Goal: Task Accomplishment & Management: Use online tool/utility

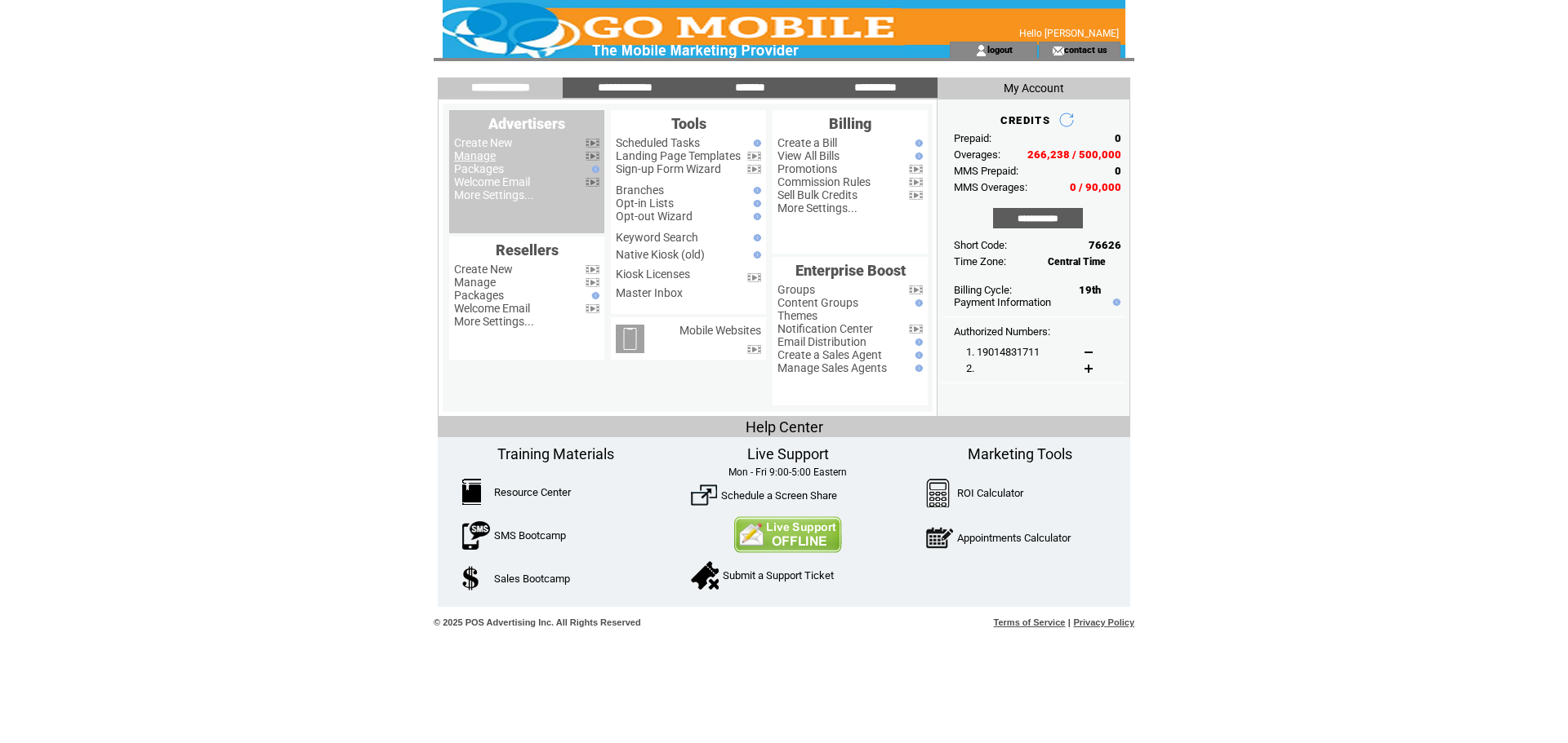
click at [492, 161] on link "Manage" at bounding box center [475, 155] width 42 height 13
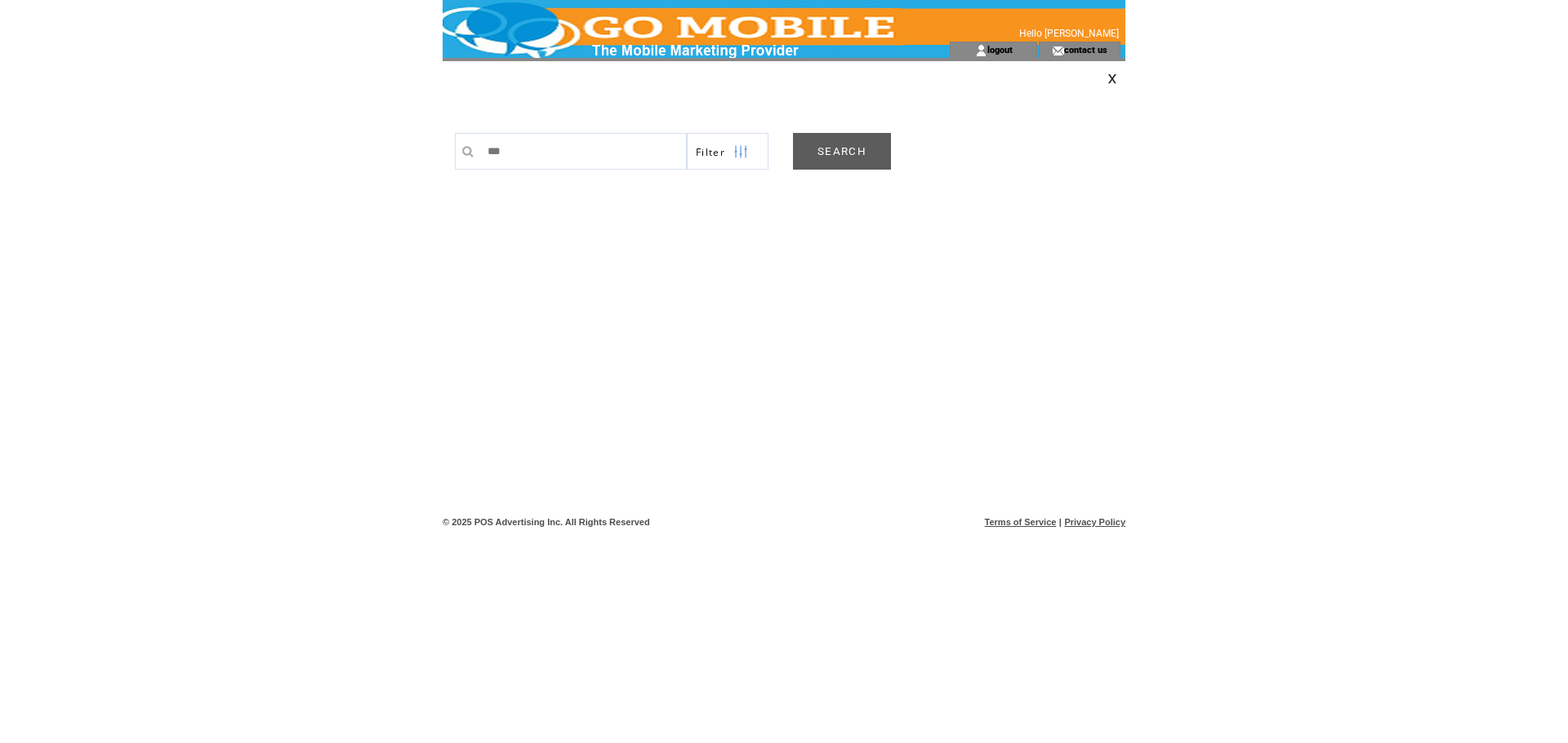
type input "****"
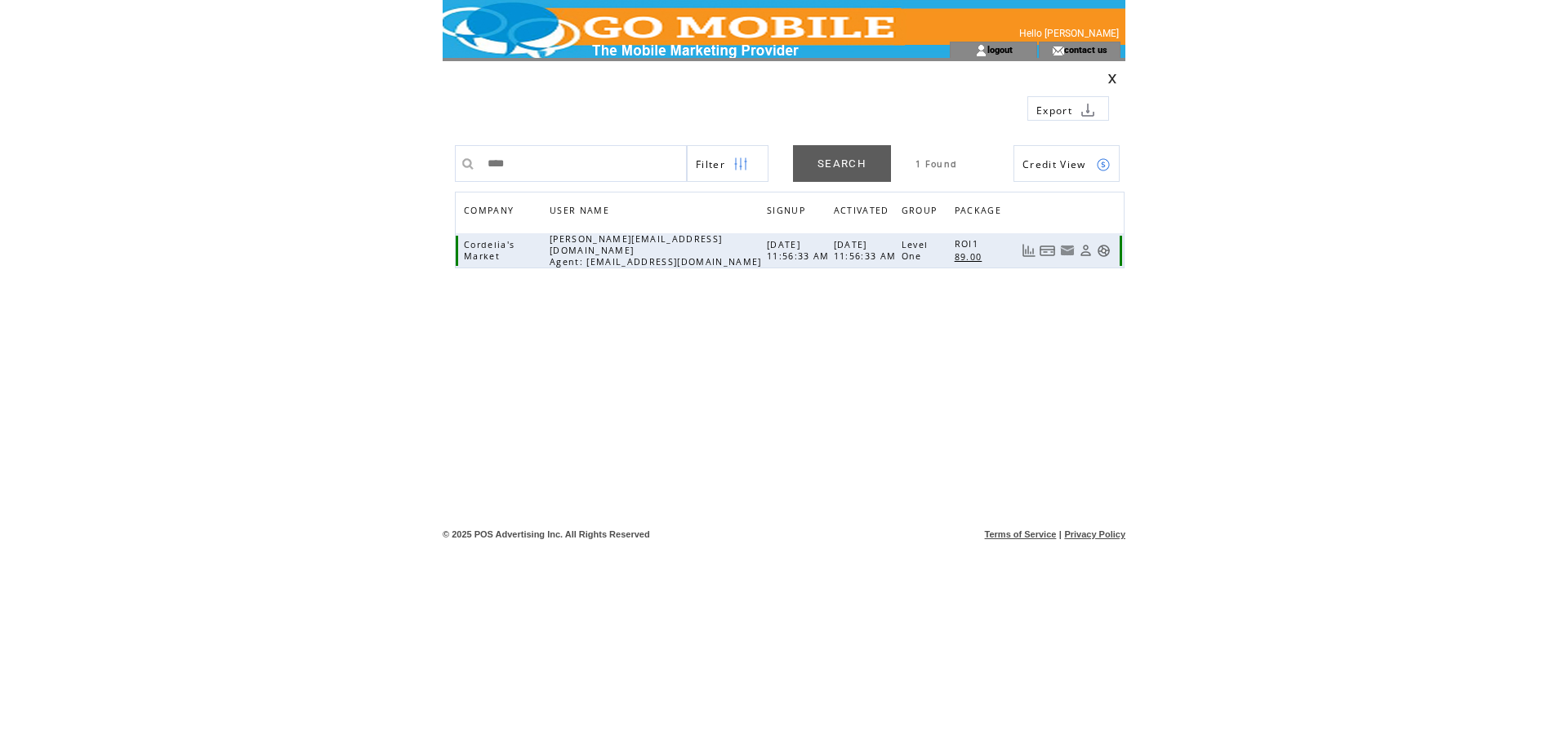
click at [1106, 257] on td at bounding box center [1066, 250] width 106 height 35
click at [1104, 249] on link at bounding box center [1104, 251] width 14 height 14
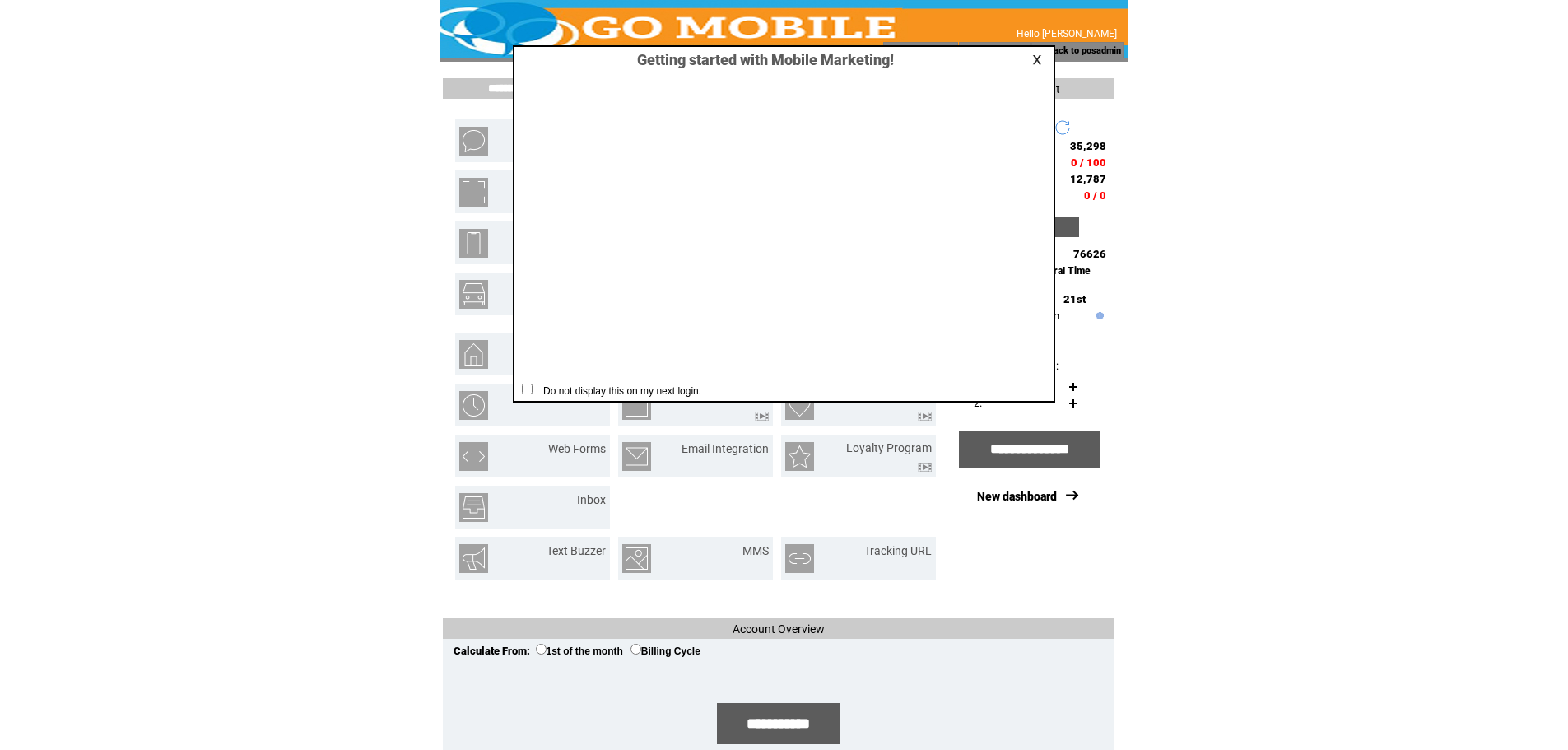
click at [1041, 64] on link at bounding box center [1039, 59] width 15 height 11
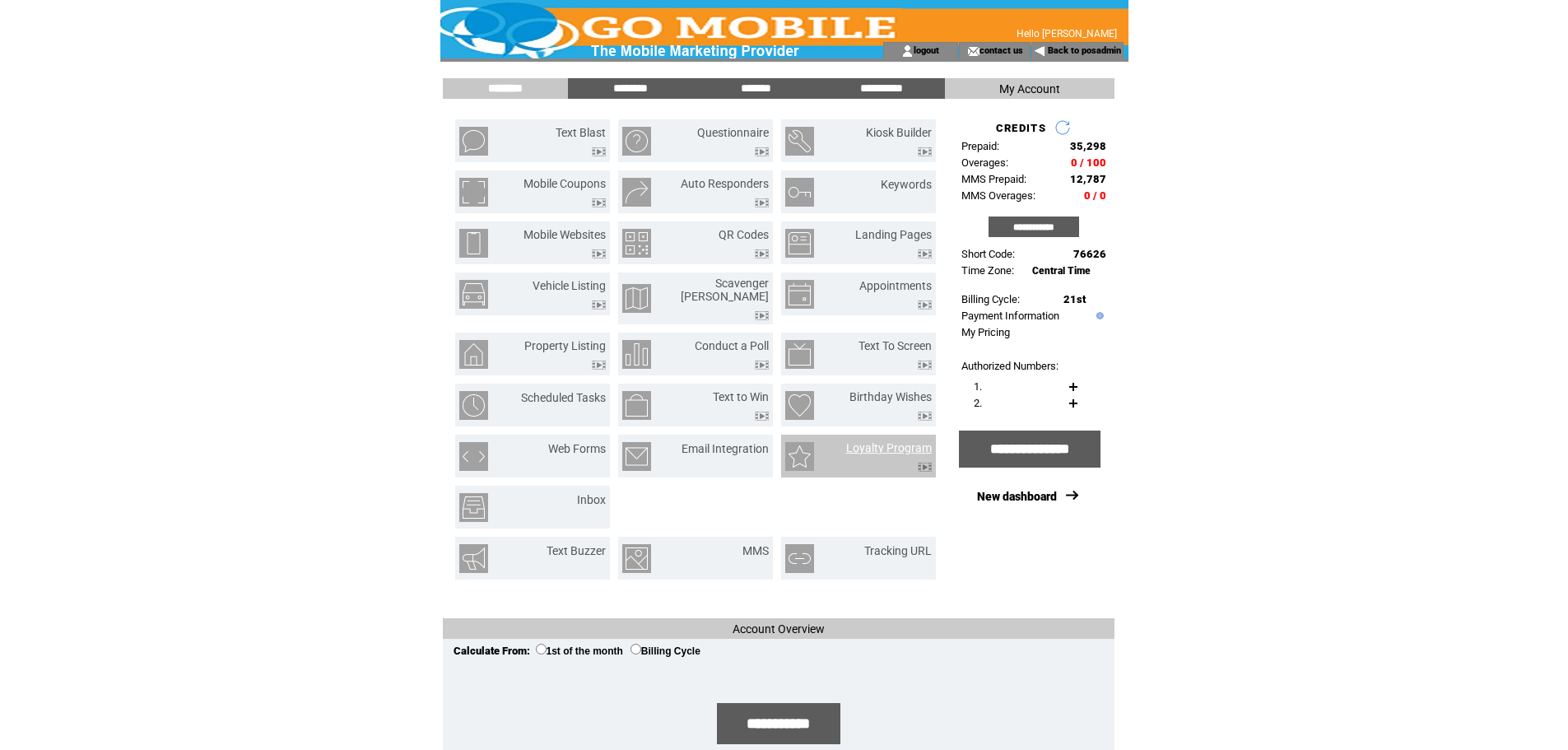
click at [891, 441] on link "Loyalty Program" at bounding box center [889, 447] width 86 height 13
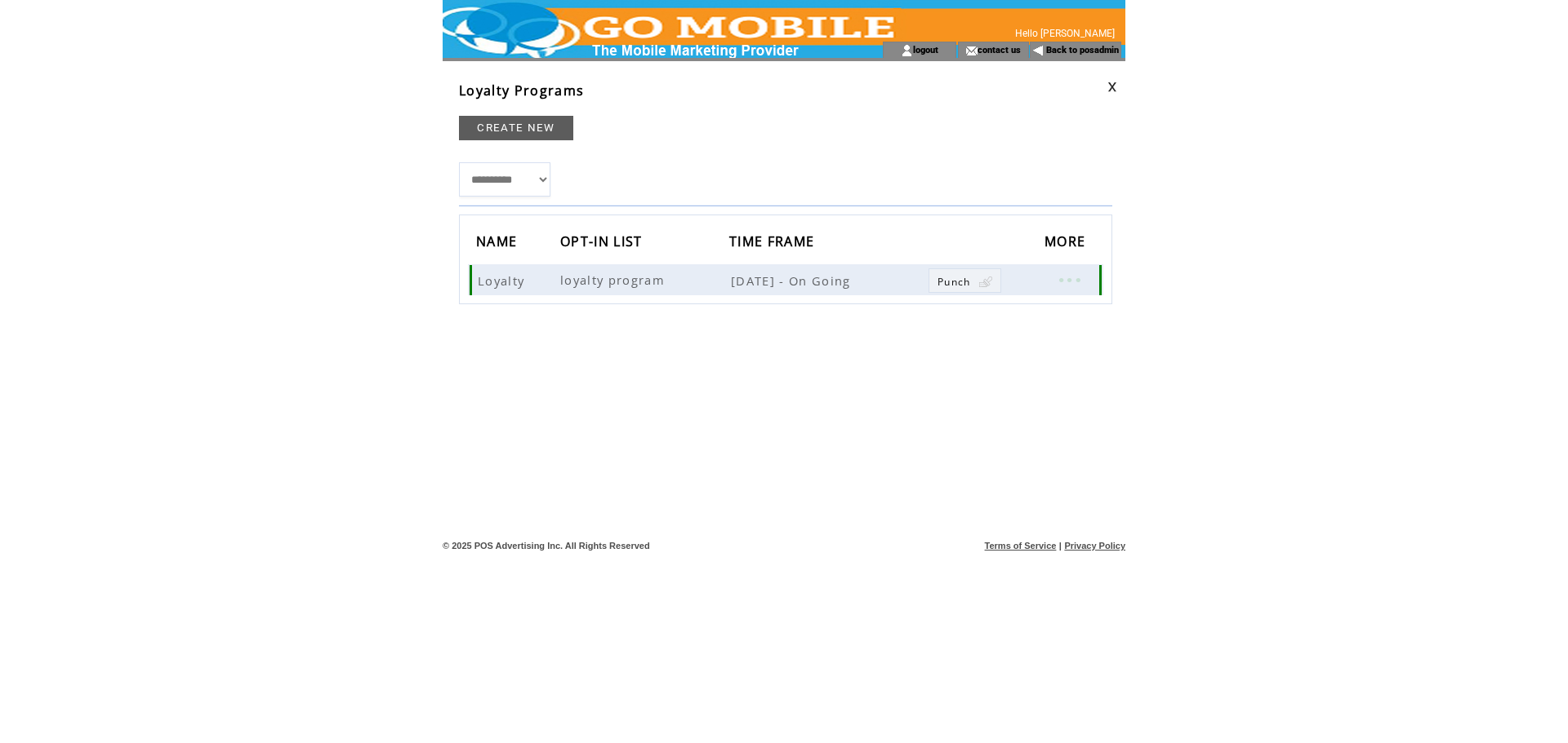
click at [1079, 273] on link at bounding box center [1068, 279] width 49 height 21
click at [901, 278] on link "EDIT" at bounding box center [906, 277] width 27 height 15
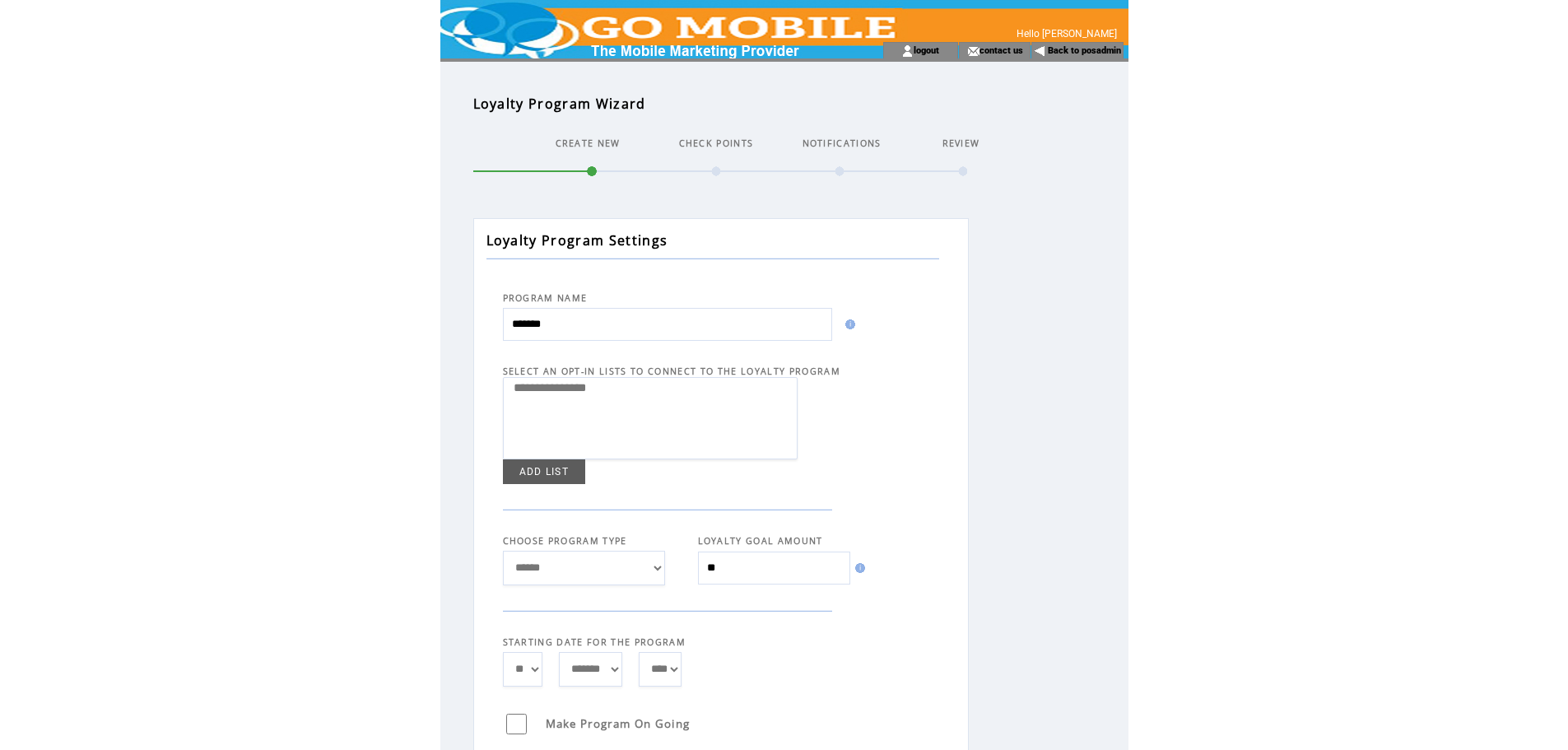
select select
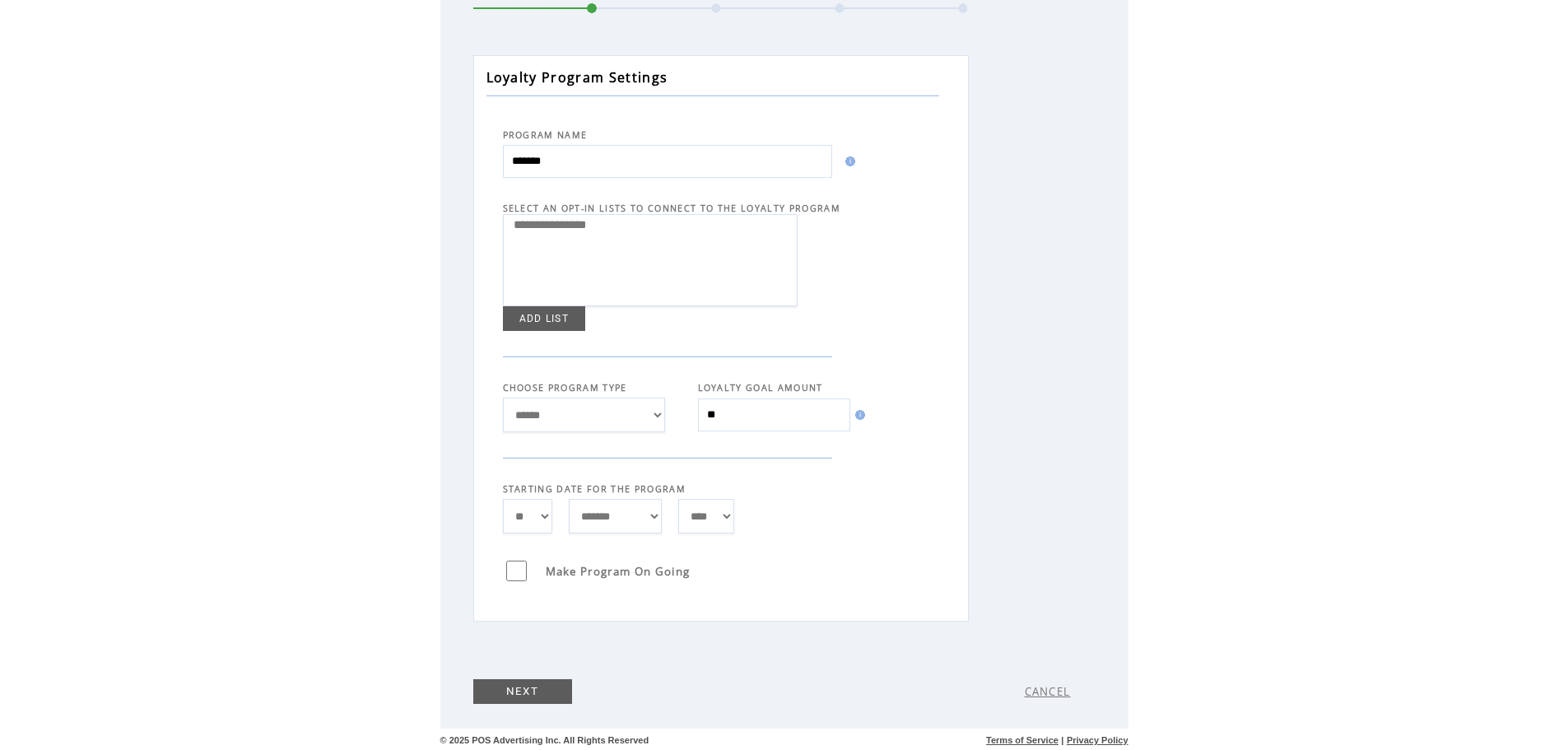
scroll to position [167, 0]
click at [534, 687] on link "NEXT" at bounding box center [522, 688] width 99 height 25
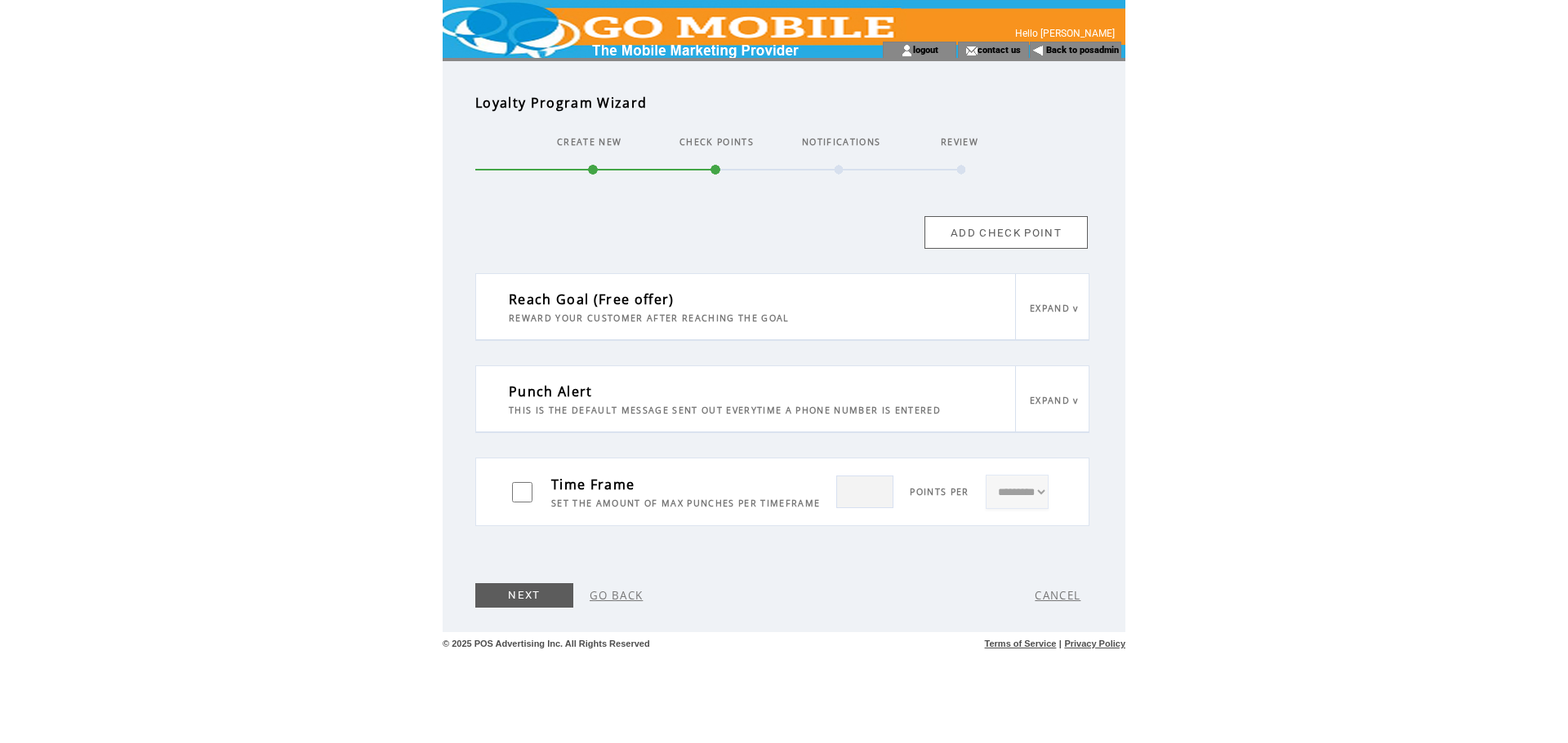
click at [1046, 395] on link "EXPAND v" at bounding box center [1053, 401] width 49 height 12
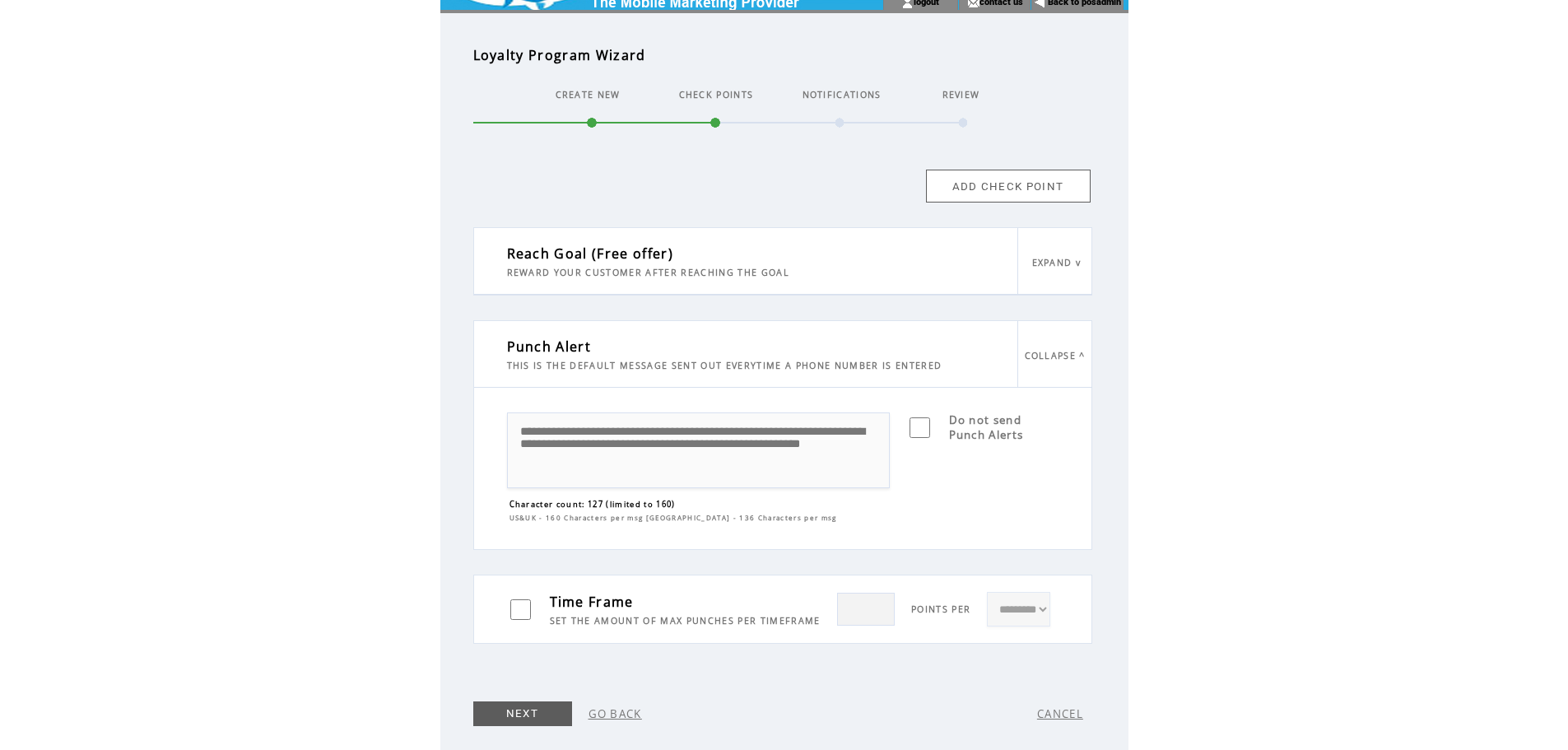
scroll to position [74, 0]
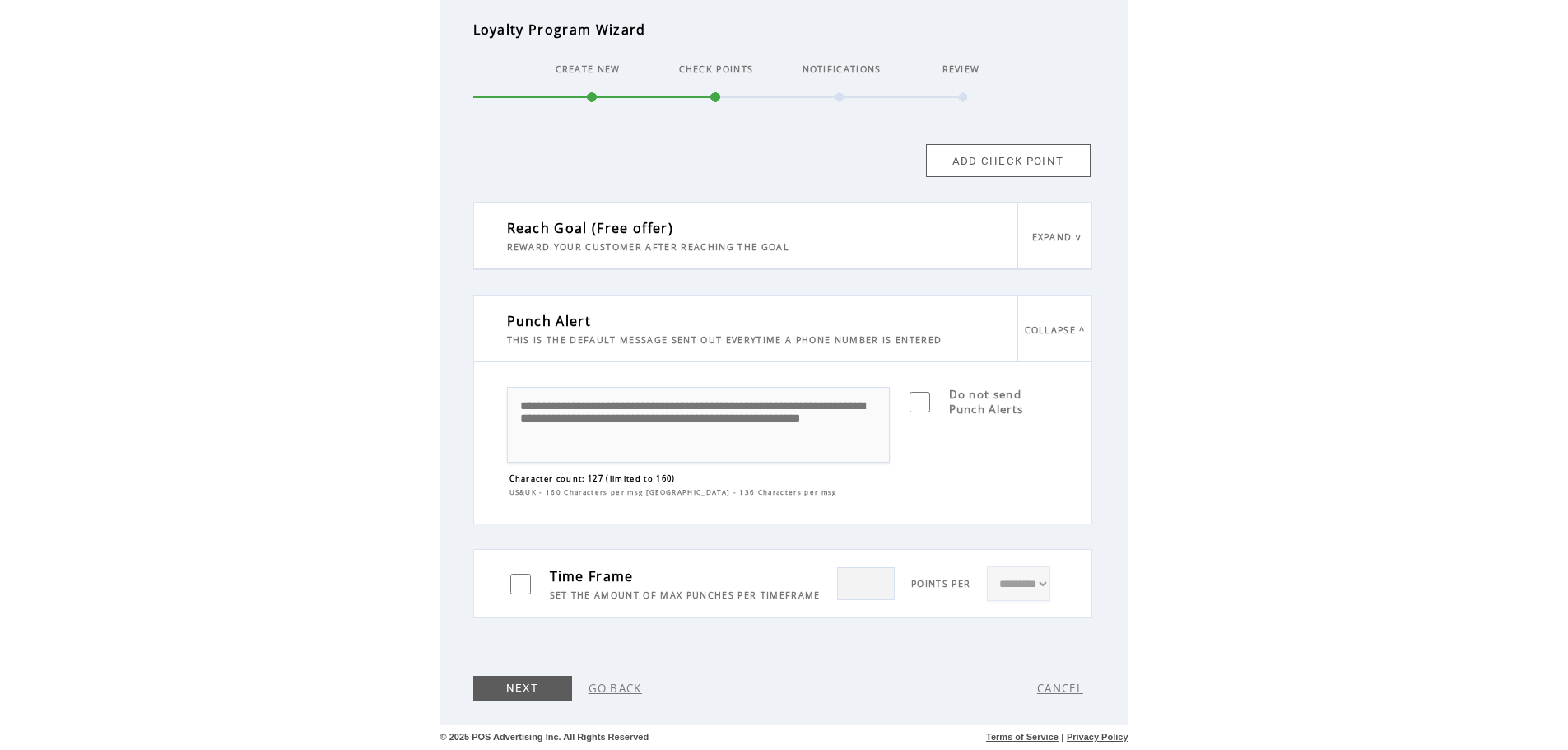
click at [505, 688] on link "NEXT" at bounding box center [522, 688] width 99 height 25
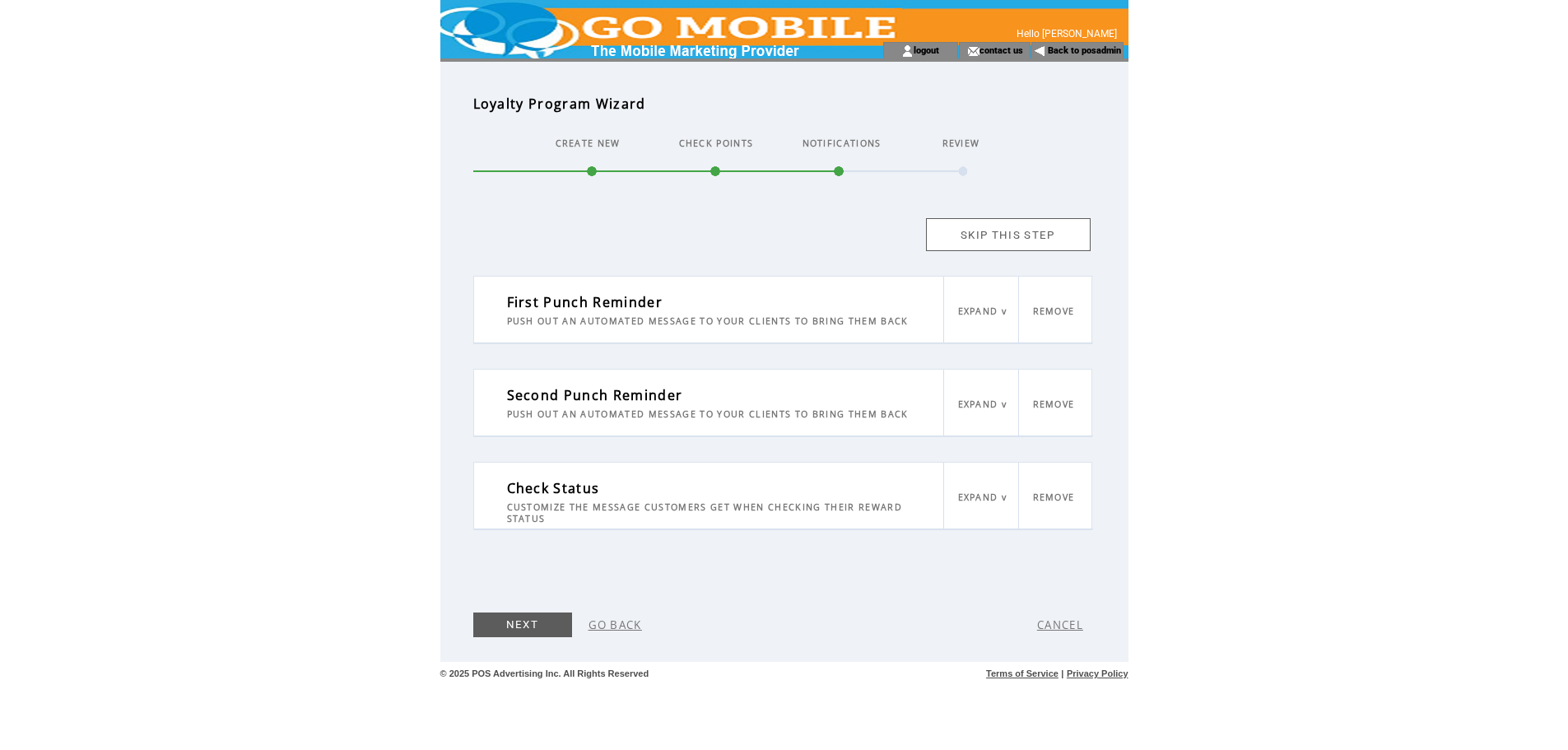
scroll to position [0, 0]
click at [534, 623] on link "NEXT" at bounding box center [528, 625] width 99 height 25
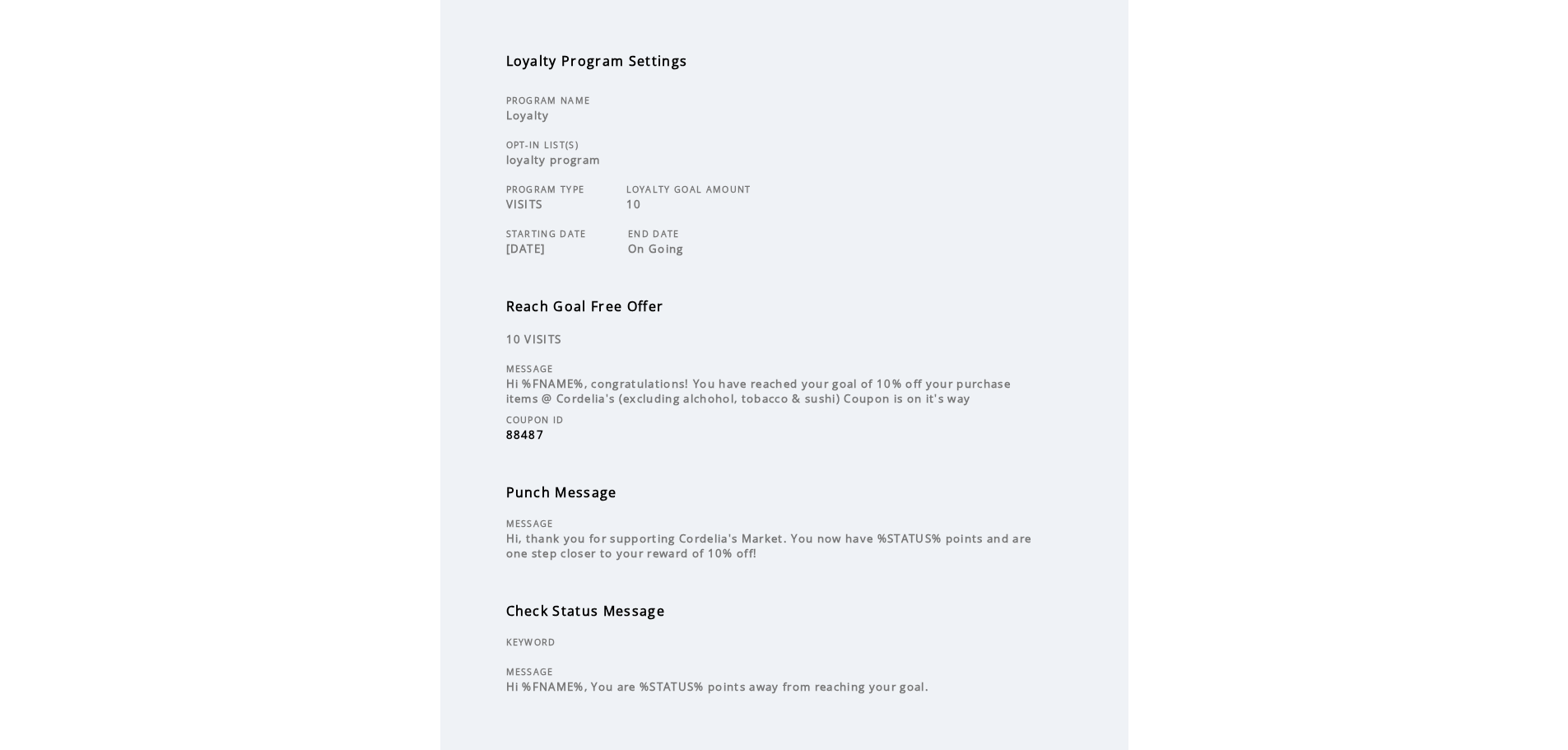
scroll to position [309, 0]
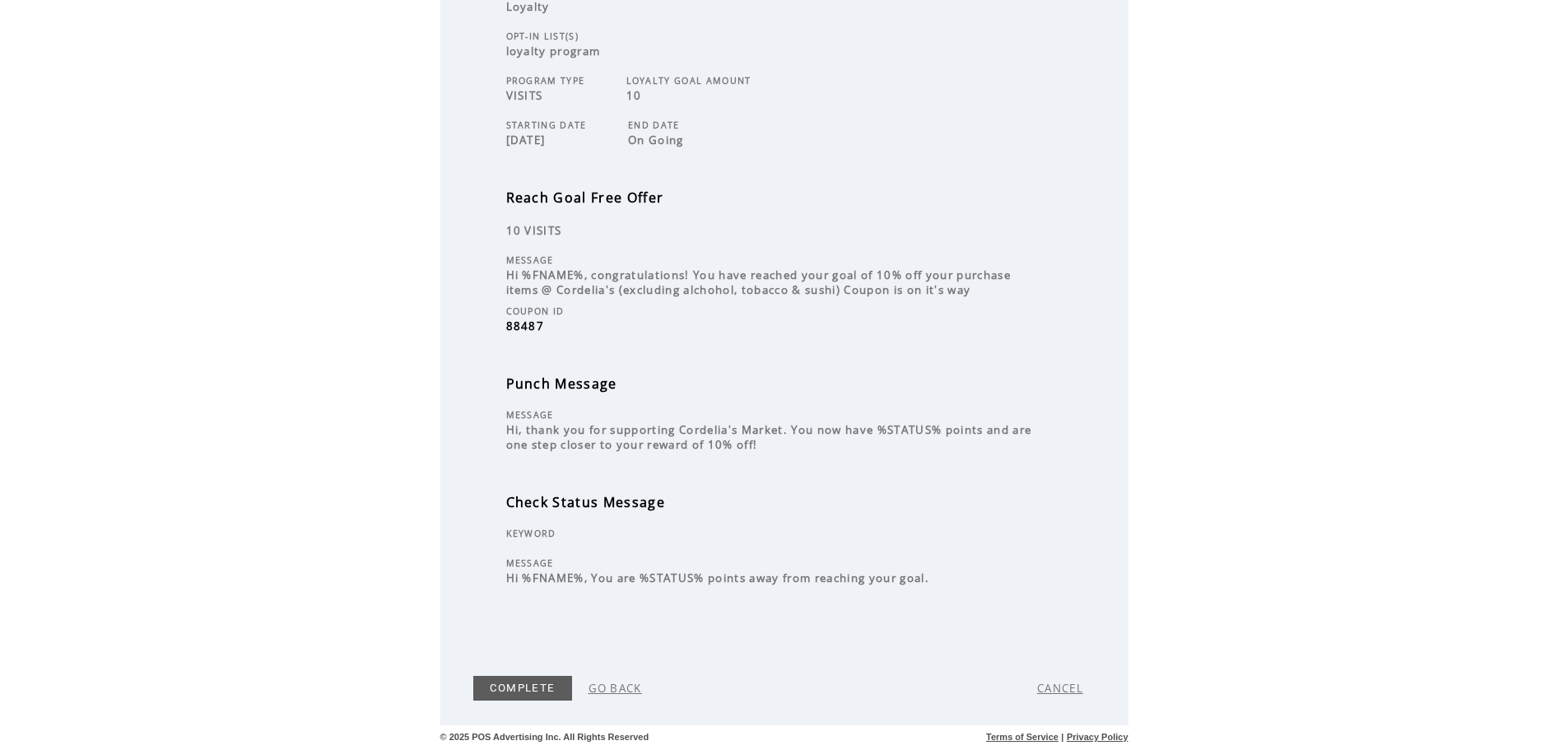
click at [547, 692] on link "COMPLETE" at bounding box center [522, 688] width 99 height 25
